Goal: Task Accomplishment & Management: Manage account settings

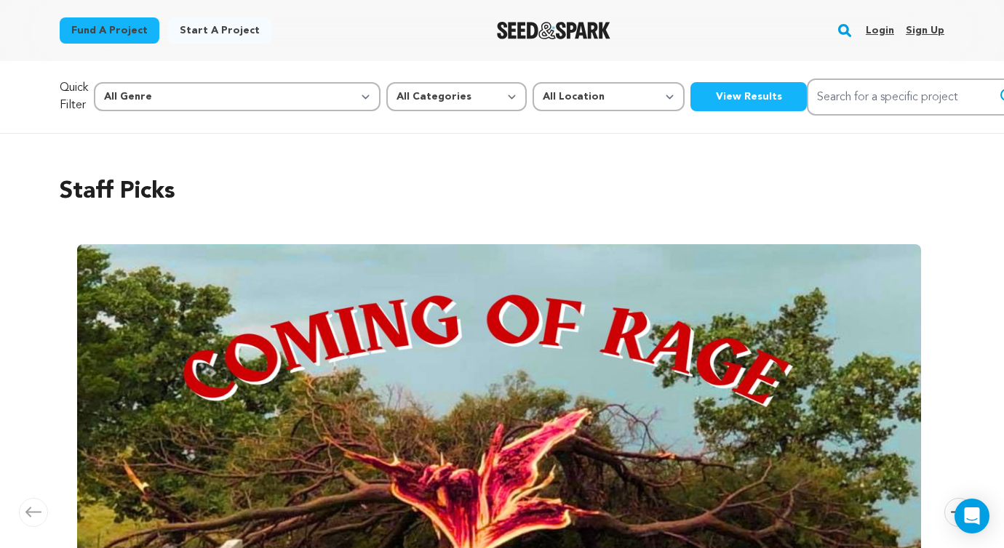
click at [876, 33] on link "Login" at bounding box center [879, 30] width 28 height 23
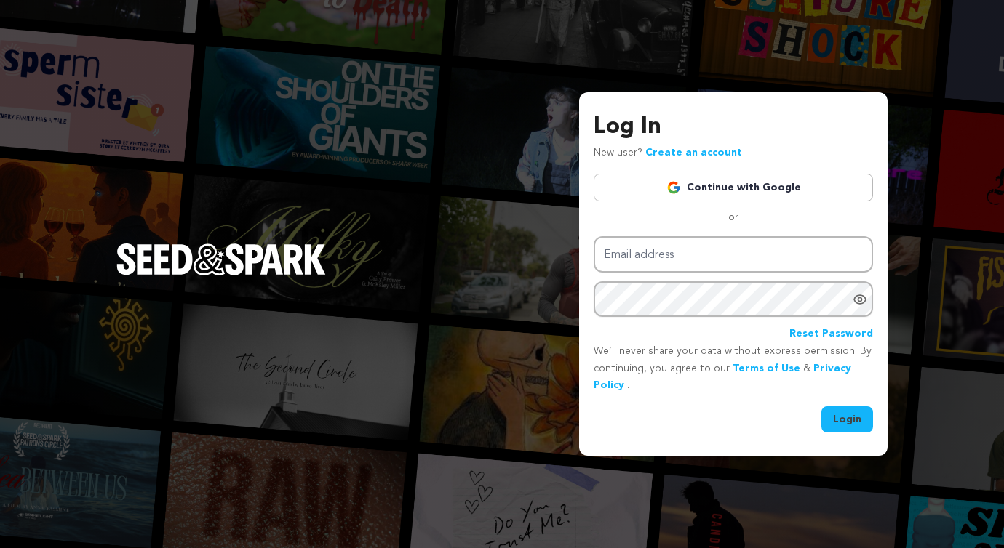
click at [772, 179] on link "Continue with Google" at bounding box center [732, 188] width 279 height 28
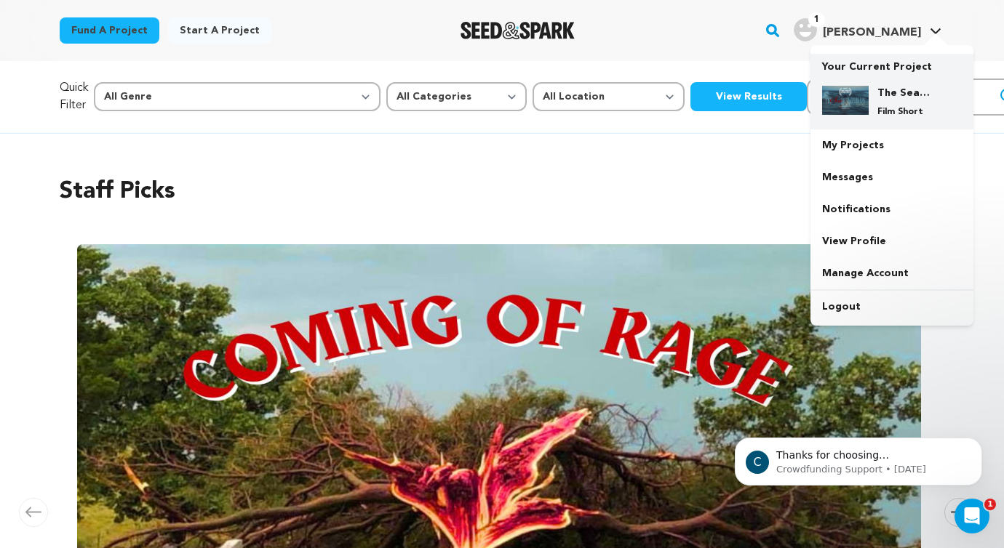
click at [879, 98] on h4 "The Sea Between Us" at bounding box center [903, 93] width 52 height 15
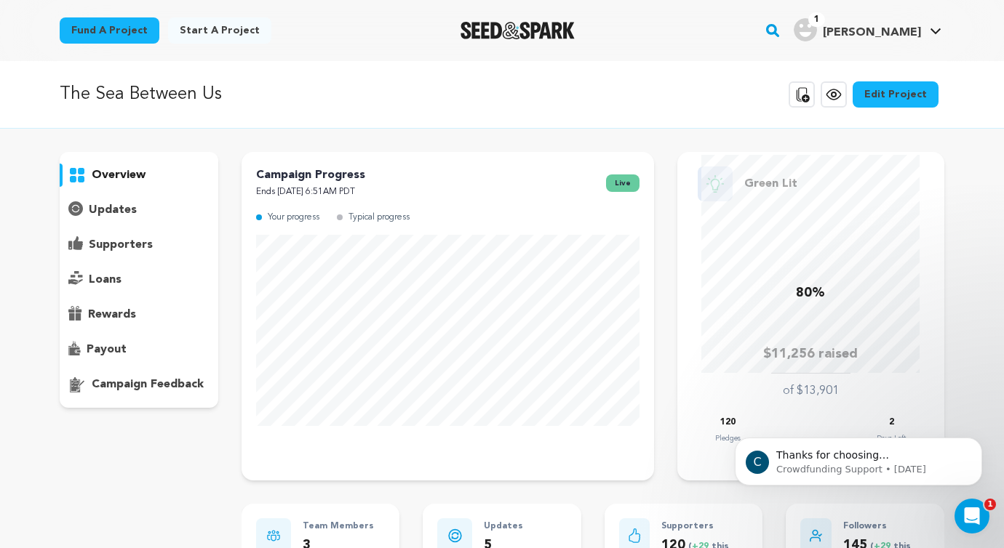
click at [113, 209] on p "updates" at bounding box center [113, 209] width 48 height 17
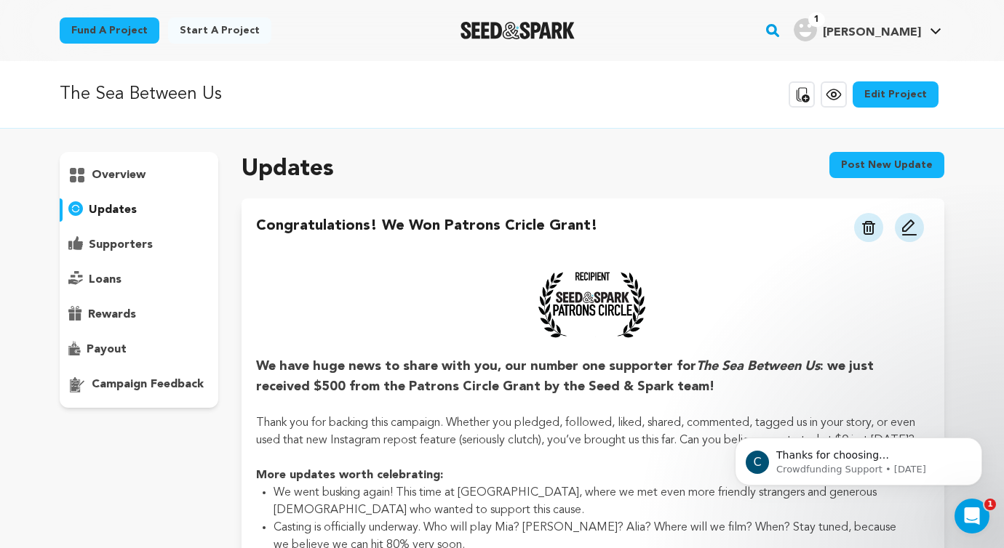
click at [882, 23] on div "1 Garrick Z." at bounding box center [856, 29] width 127 height 23
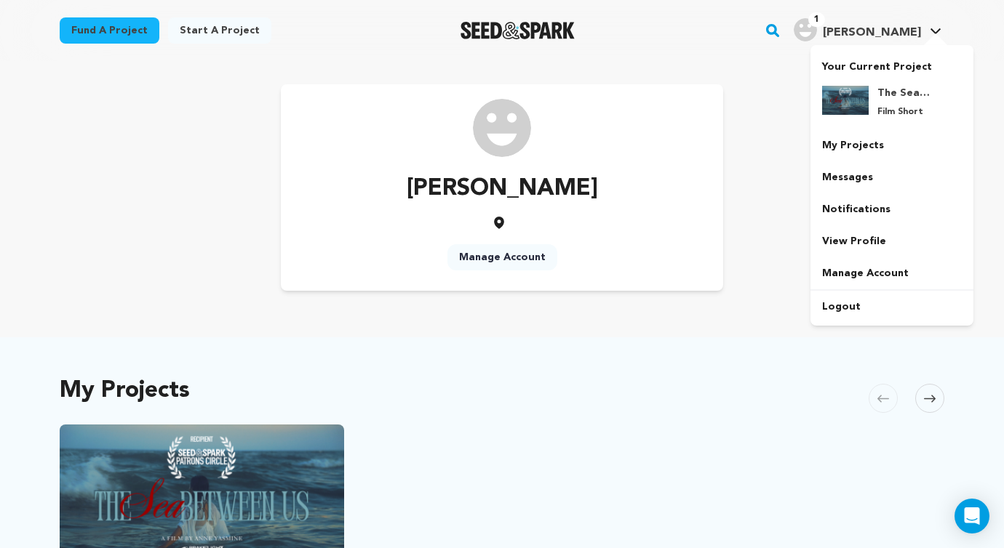
click at [817, 30] on img "Garrick Z.'s Profile" at bounding box center [804, 29] width 23 height 23
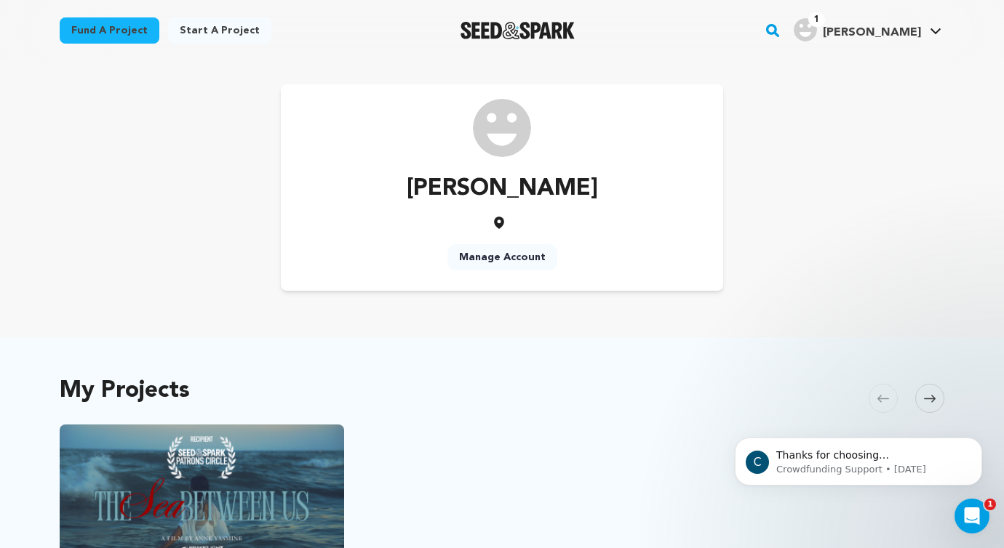
click at [513, 257] on link "Manage Account" at bounding box center [502, 257] width 110 height 26
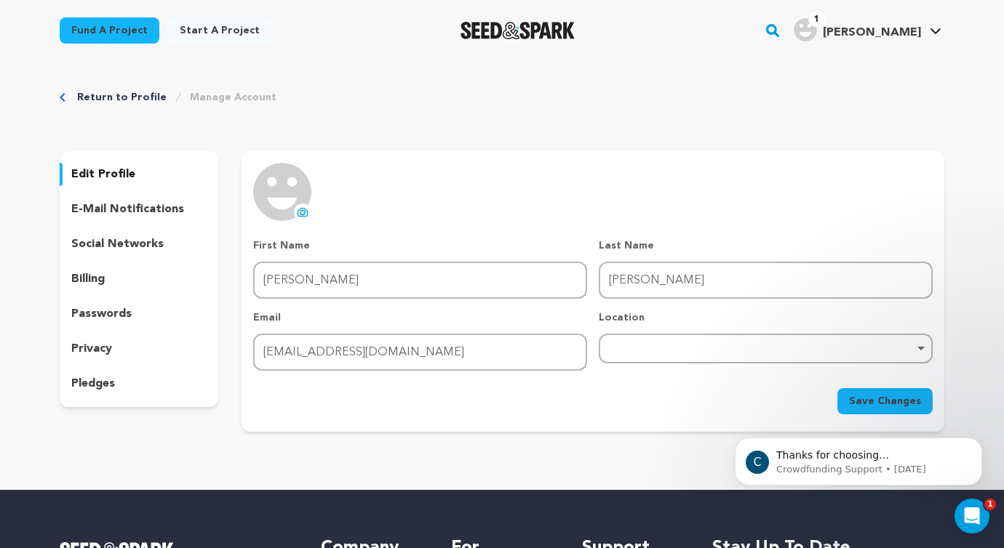
click at [161, 199] on div "e-mail notifications" at bounding box center [139, 209] width 159 height 23
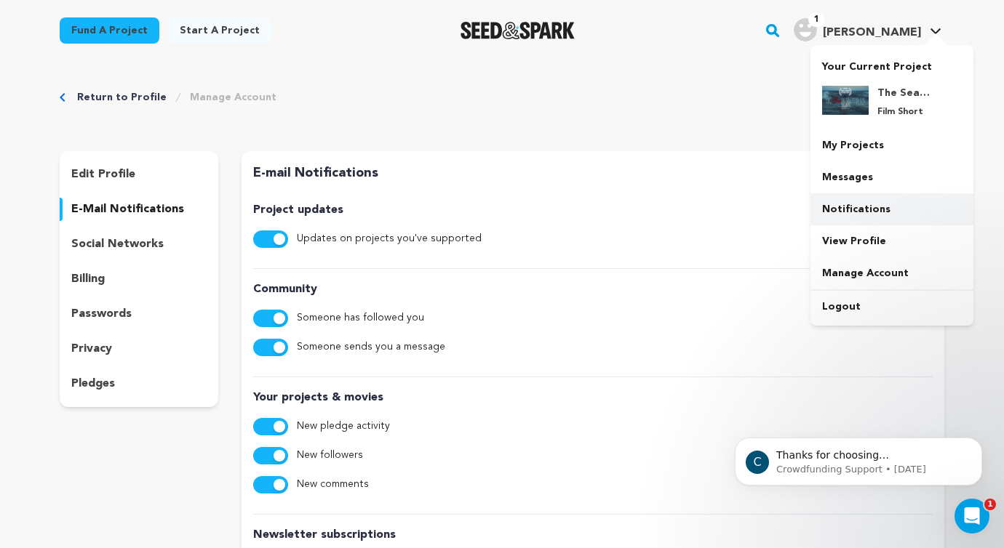
click at [862, 208] on link "Notifications" at bounding box center [891, 209] width 163 height 32
